Goal: Transaction & Acquisition: Purchase product/service

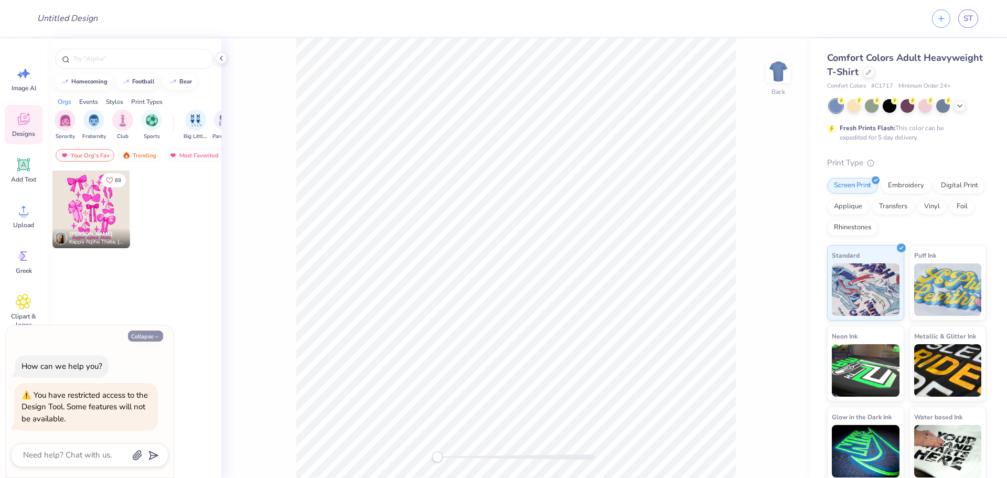
click at [150, 336] on button "Collapse" at bounding box center [145, 335] width 35 height 11
type textarea "x"
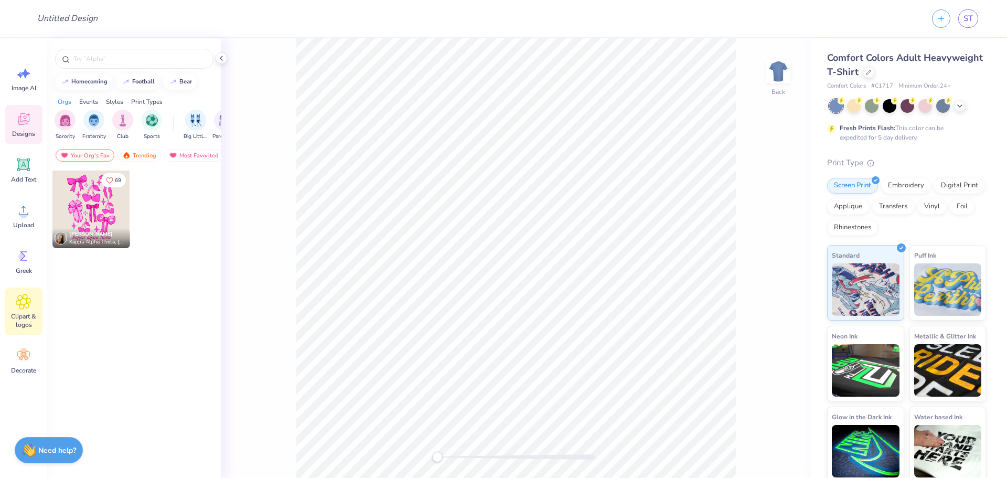
click at [22, 321] on span "Clipart & logos" at bounding box center [23, 320] width 35 height 17
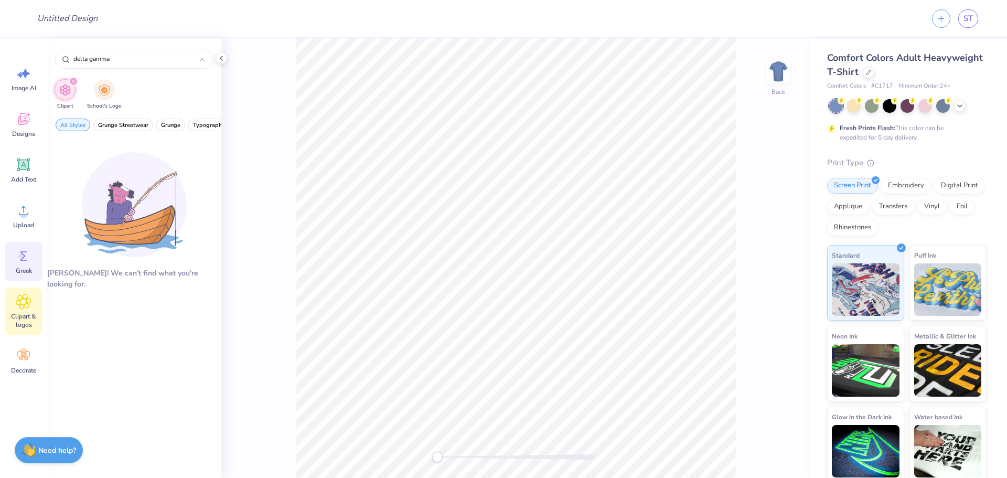
type input "delta gamma"
click at [16, 265] on div "Greek" at bounding box center [24, 261] width 38 height 39
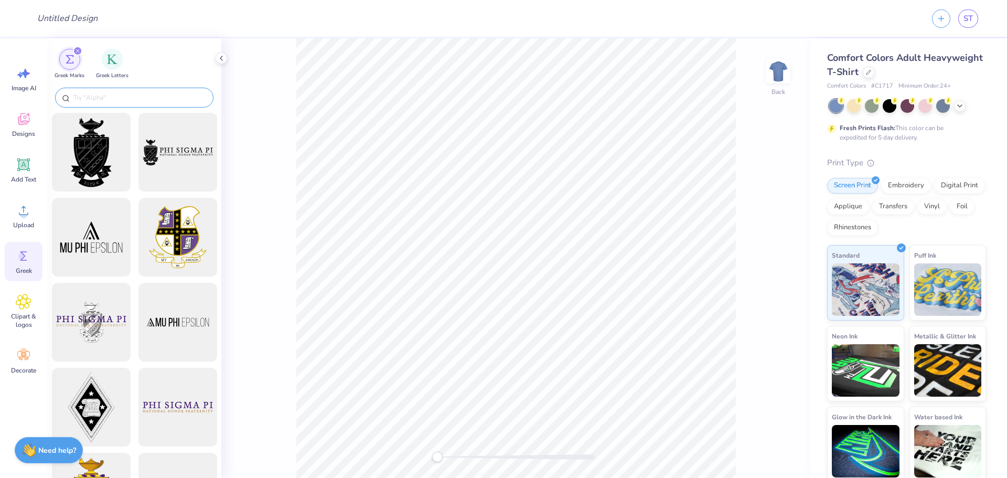
click at [117, 95] on input "text" at bounding box center [139, 97] width 134 height 10
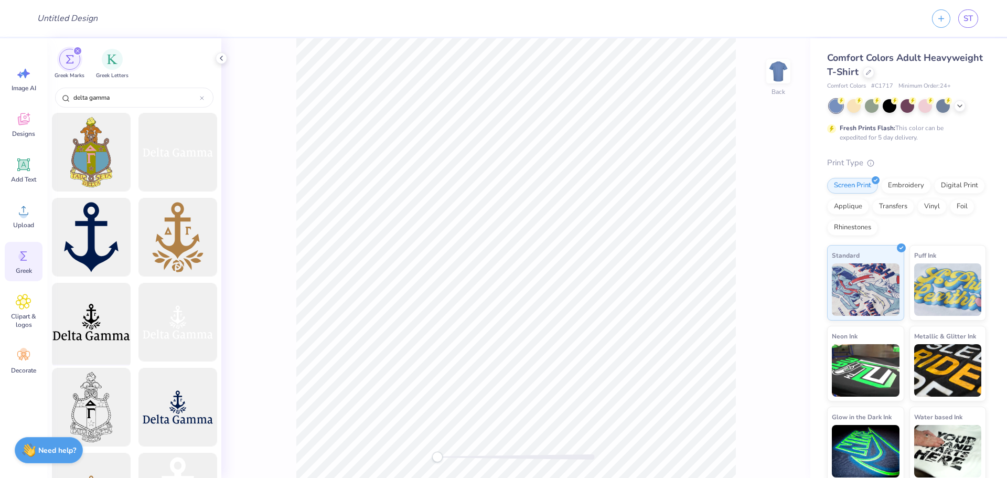
type input "delta gamma"
click at [81, 331] on div at bounding box center [91, 322] width 87 height 87
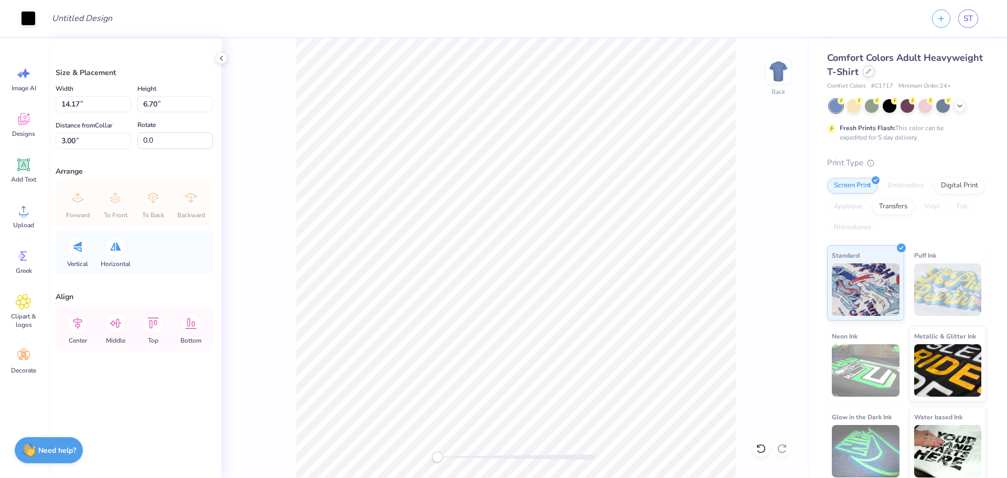
click at [871, 70] on icon at bounding box center [868, 71] width 5 height 5
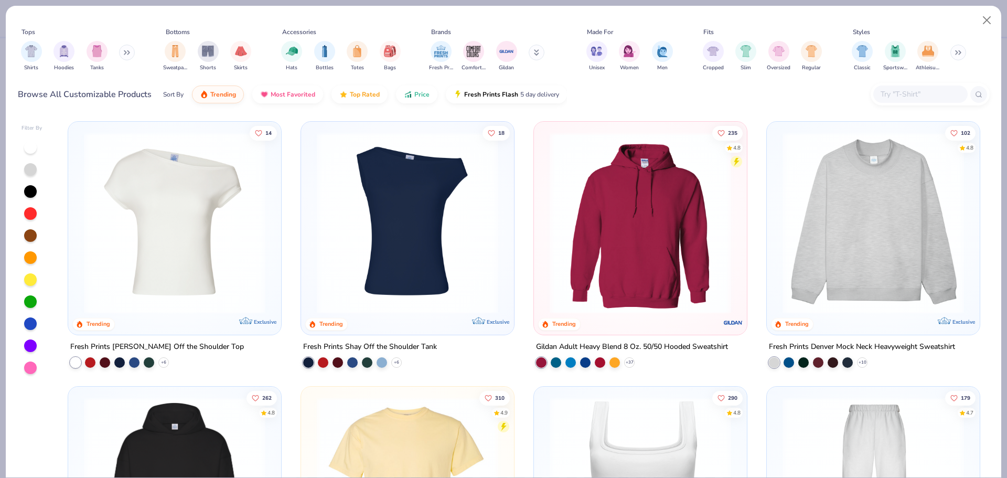
click at [918, 94] on input "text" at bounding box center [919, 94] width 81 height 12
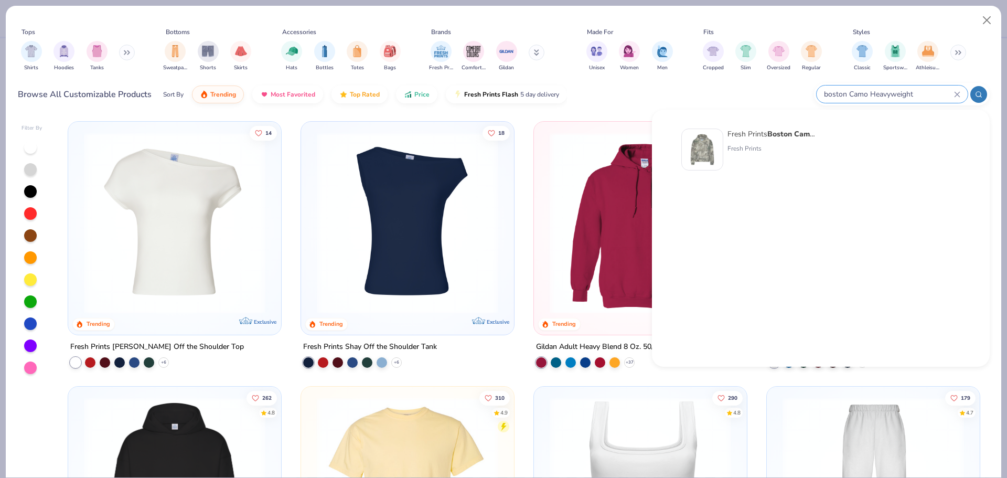
type input "boston Camo Heavyweight"
click at [750, 131] on div "Fresh Prints Boston Camo Heavyweight Hoodie" at bounding box center [771, 133] width 88 height 11
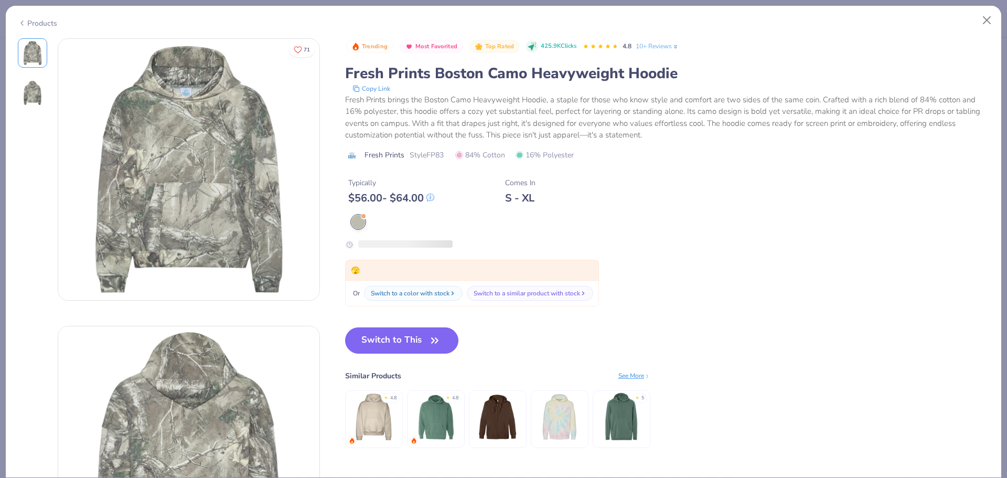
click at [429, 282] on div "Or Switch to a color with stock Switch to a similar product with stock" at bounding box center [472, 294] width 254 height 26
click at [412, 341] on button "Switch to This" at bounding box center [402, 340] width 114 height 26
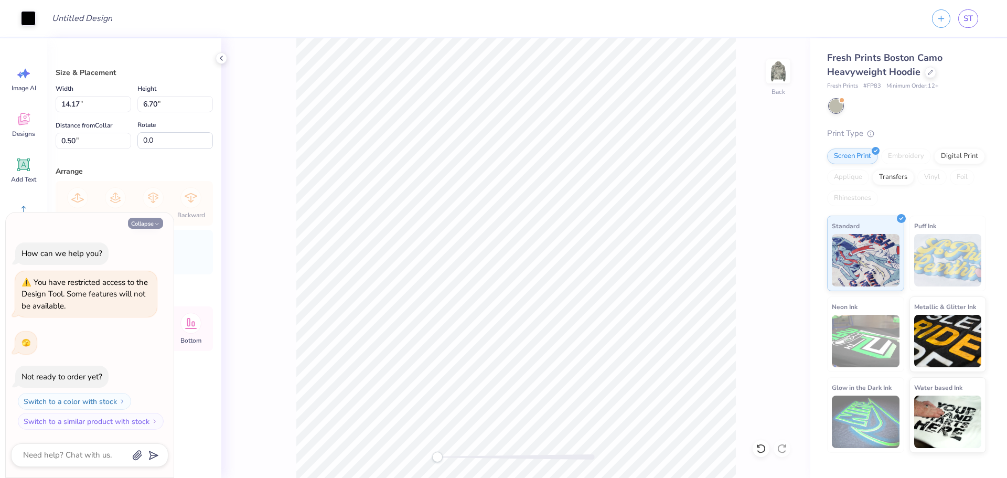
click at [143, 221] on button "Collapse" at bounding box center [145, 223] width 35 height 11
type textarea "x"
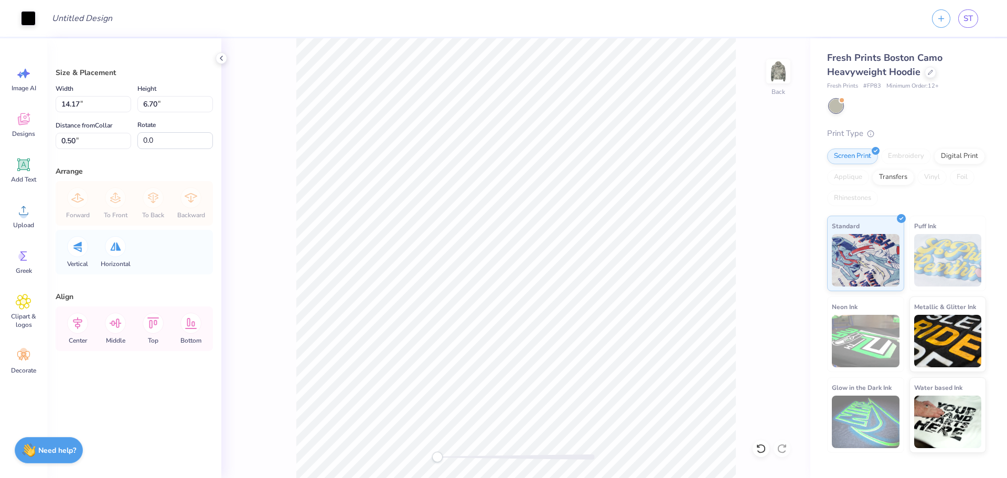
type input "3.00"
click at [22, 271] on span "Greek" at bounding box center [24, 270] width 16 height 8
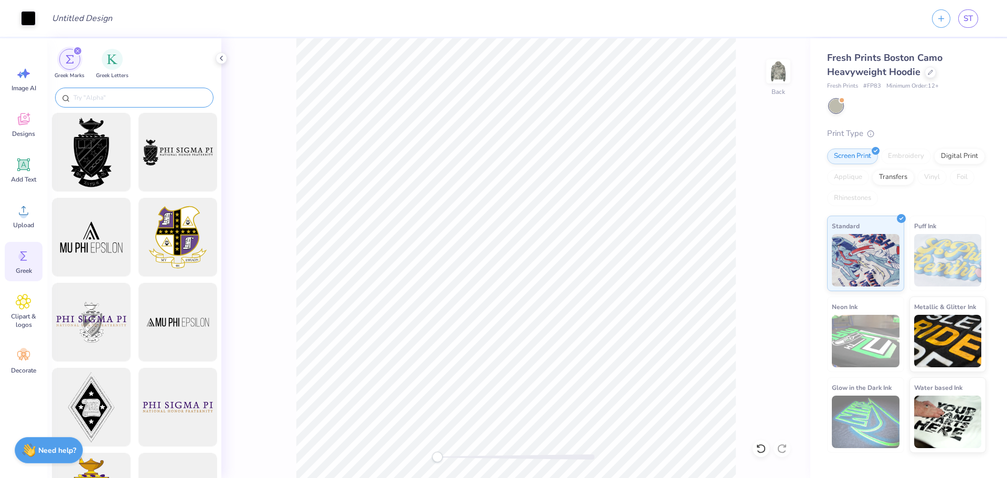
click at [135, 97] on input "text" at bounding box center [139, 97] width 134 height 10
click at [128, 96] on input "text" at bounding box center [139, 97] width 134 height 10
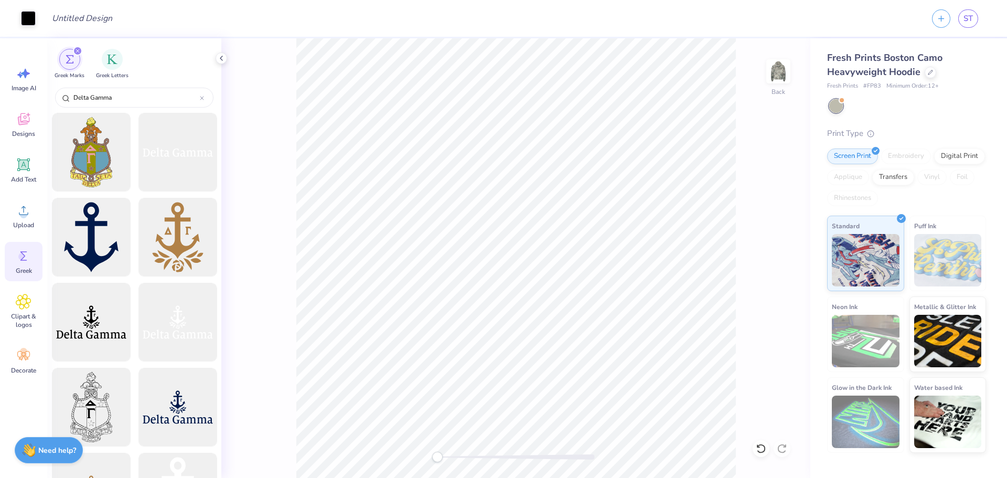
type input "Delta Gamma"
click at [256, 213] on div "Back" at bounding box center [515, 257] width 589 height 439
